Goal: Task Accomplishment & Management: Manage account settings

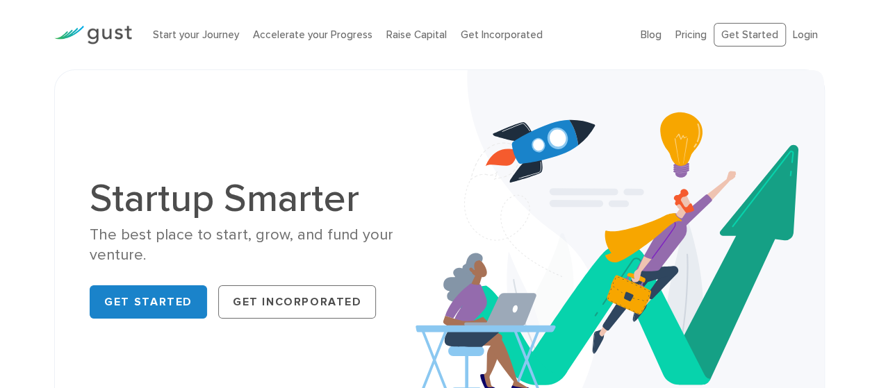
click at [809, 31] on link "Login" at bounding box center [805, 34] width 25 height 13
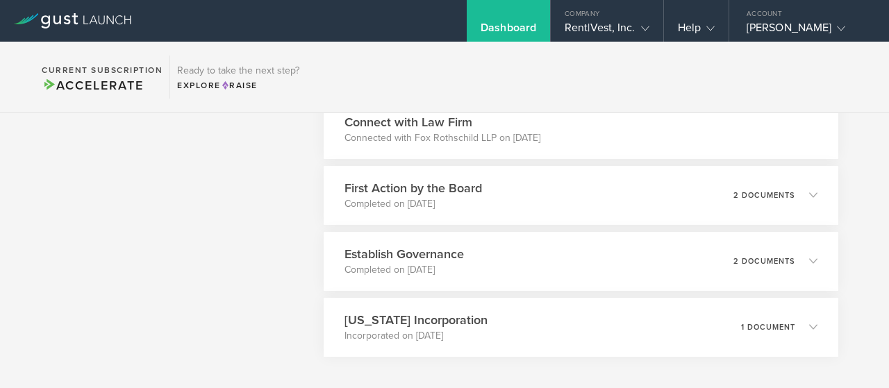
scroll to position [6351, 0]
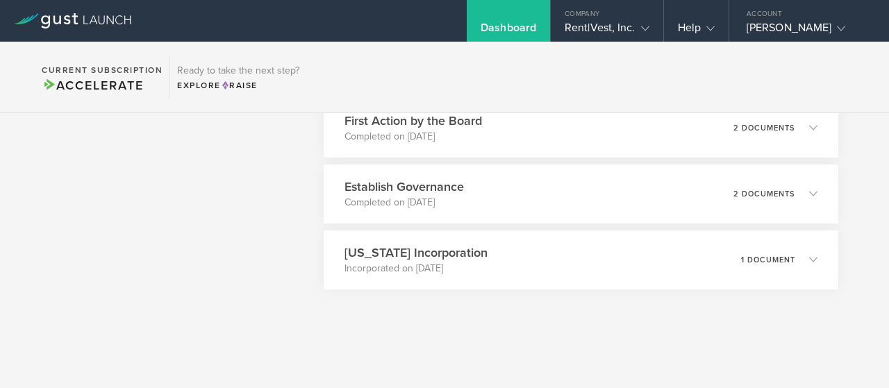
click at [510, 25] on div "Dashboard" at bounding box center [509, 31] width 56 height 21
click at [307, 28] on div "Dashboard Company Rent|Vest, Inc. Company Information Relationships Cap Table M…" at bounding box center [558, 21] width 662 height 42
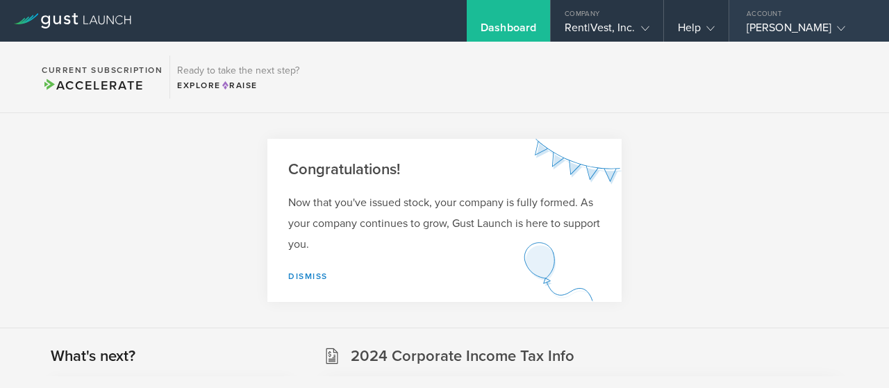
click at [812, 28] on div "[PERSON_NAME]" at bounding box center [806, 31] width 118 height 21
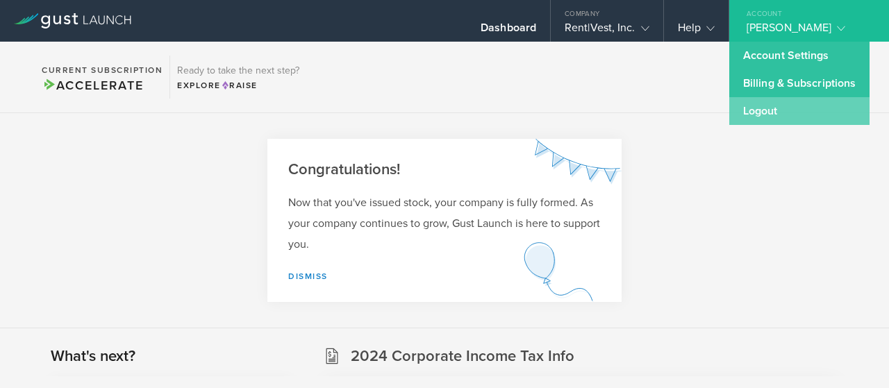
click at [760, 113] on link "Logout" at bounding box center [800, 111] width 140 height 28
